Goal: Navigation & Orientation: Find specific page/section

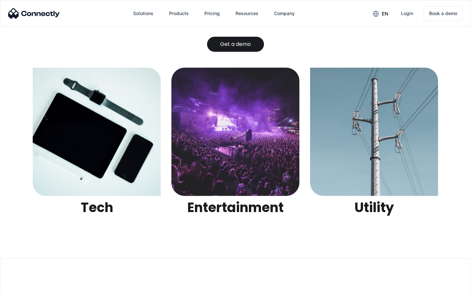
scroll to position [2065, 0]
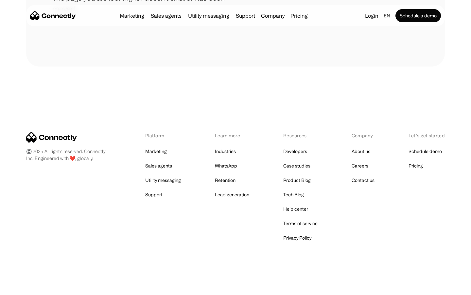
scroll to position [119, 0]
